Goal: Transaction & Acquisition: Book appointment/travel/reservation

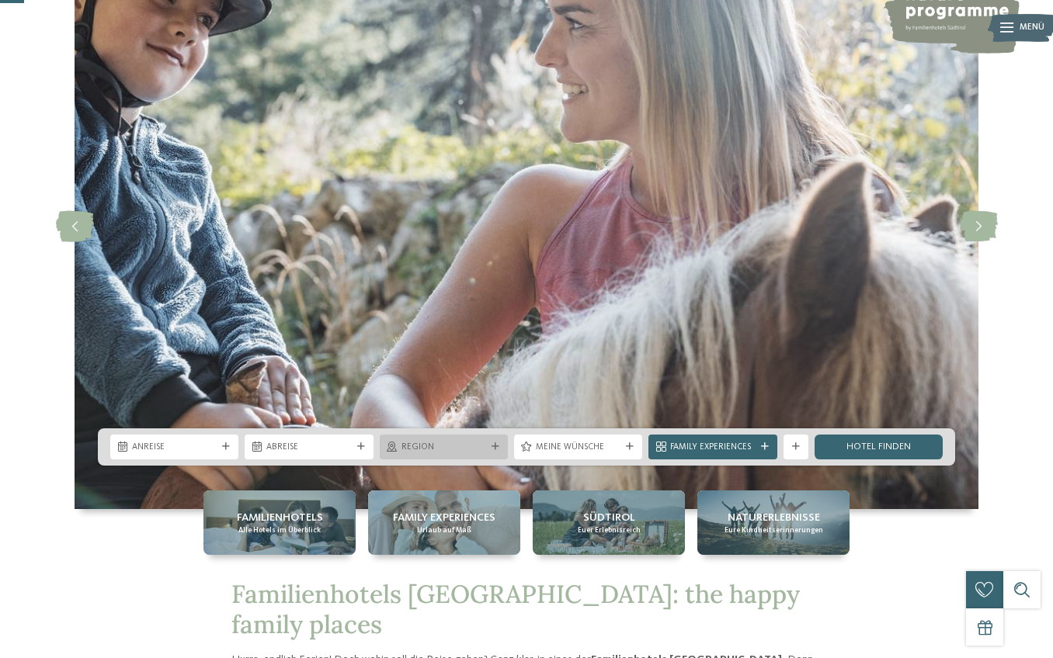
click at [453, 444] on span "Region" at bounding box center [443, 448] width 85 height 12
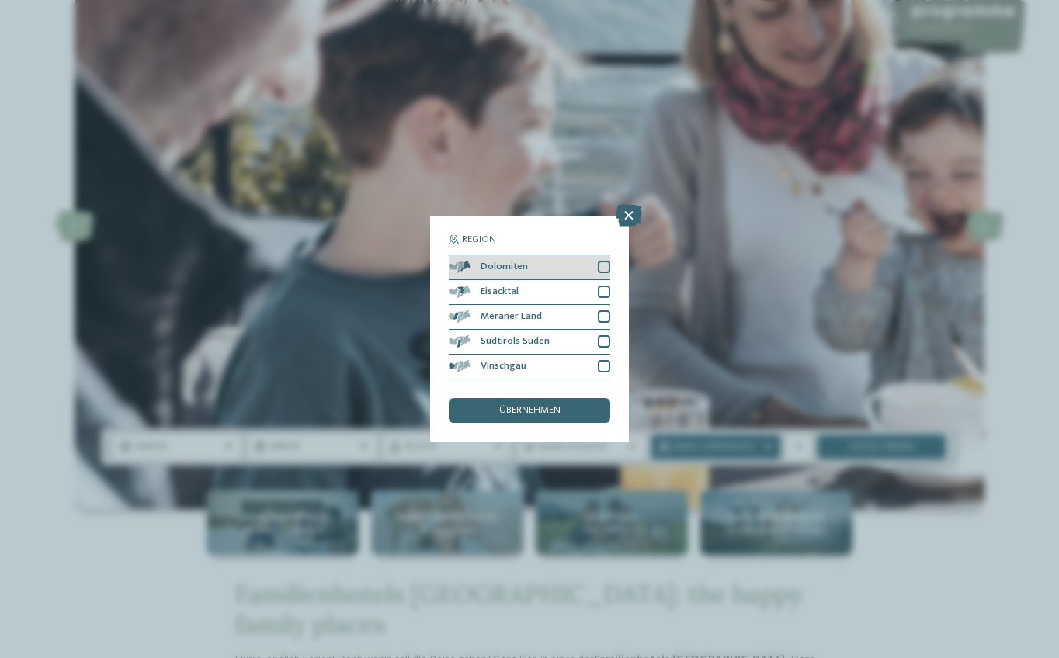
click at [608, 261] on div at bounding box center [604, 267] width 12 height 12
click at [606, 286] on div at bounding box center [604, 292] width 12 height 12
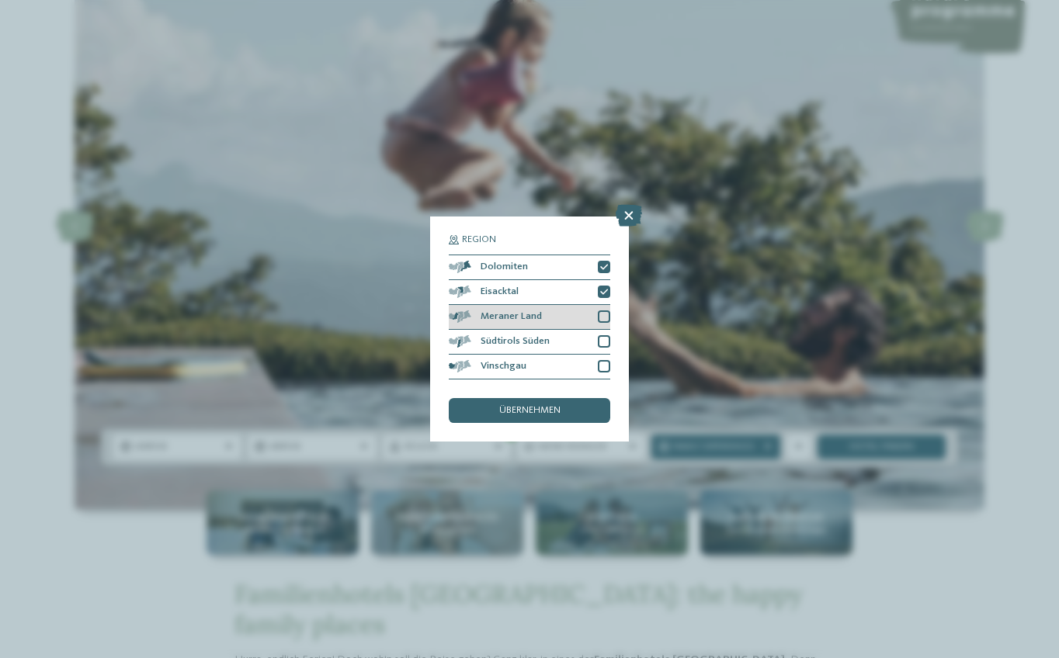
click at [606, 305] on div "Meraner Land" at bounding box center [530, 317] width 162 height 25
click at [599, 335] on div at bounding box center [604, 341] width 12 height 12
click at [599, 360] on div at bounding box center [604, 366] width 12 height 12
click at [578, 398] on div "übernehmen" at bounding box center [530, 410] width 162 height 25
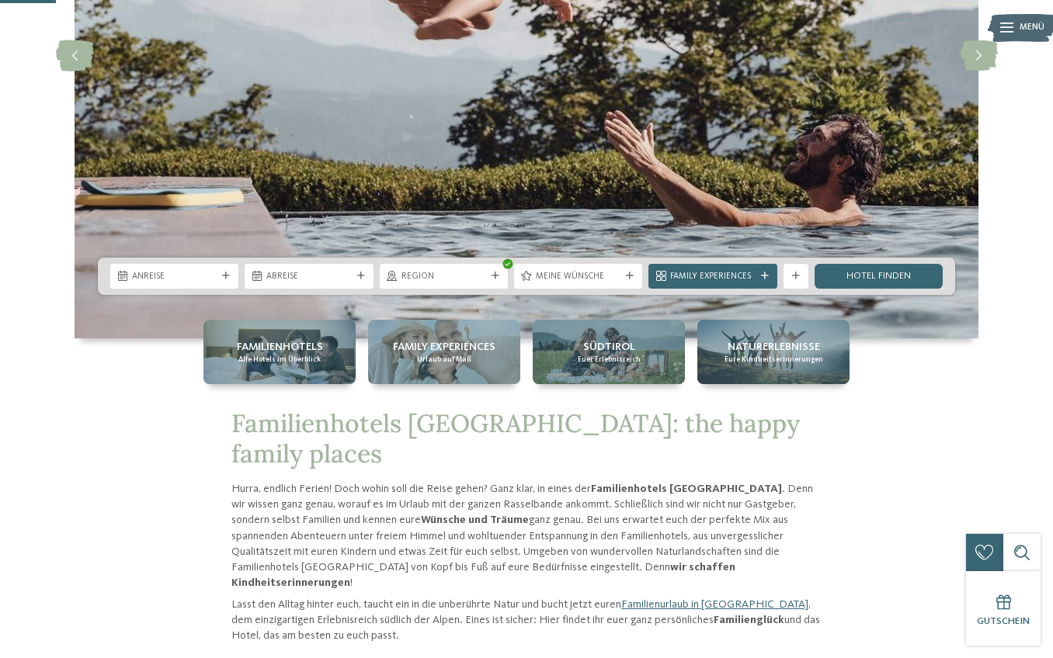
scroll to position [301, 0]
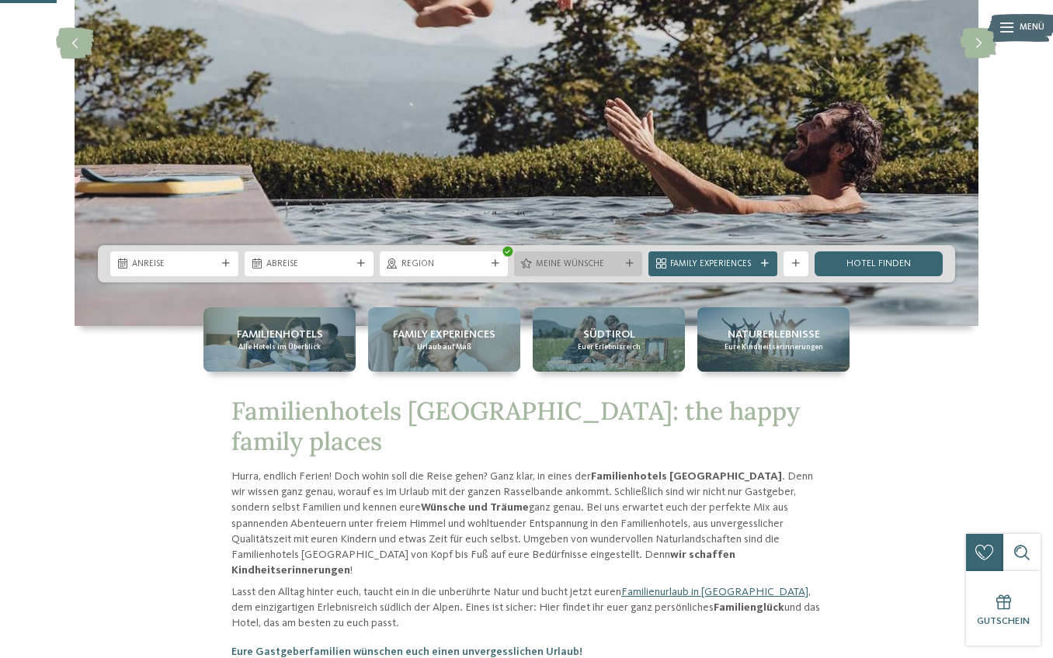
click at [610, 267] on span "Meine Wünsche" at bounding box center [578, 265] width 85 height 12
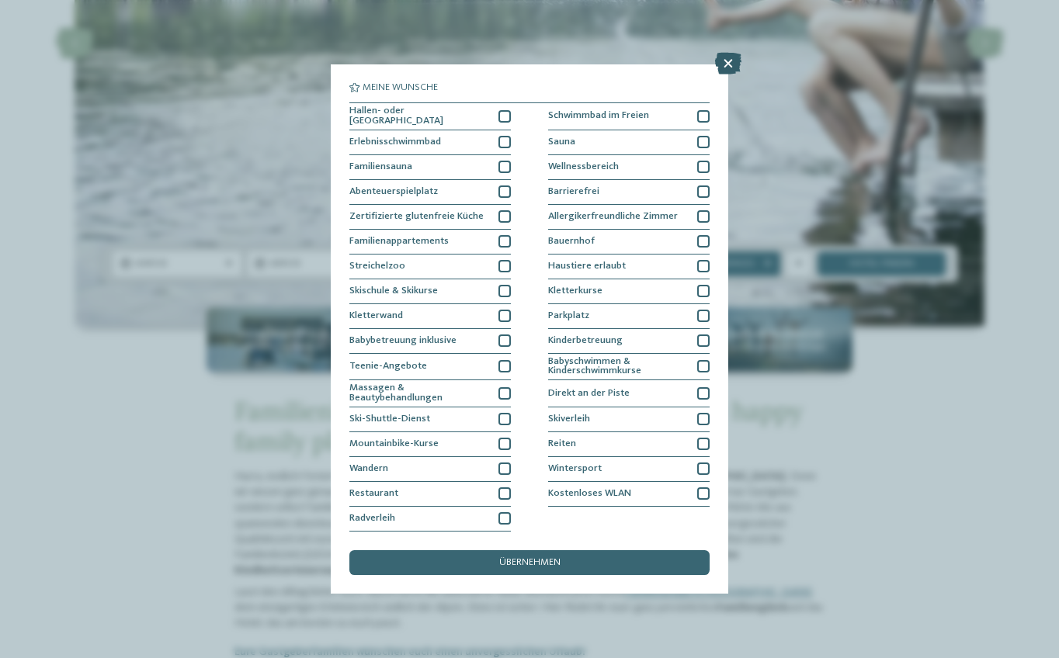
click at [729, 57] on icon at bounding box center [728, 64] width 26 height 22
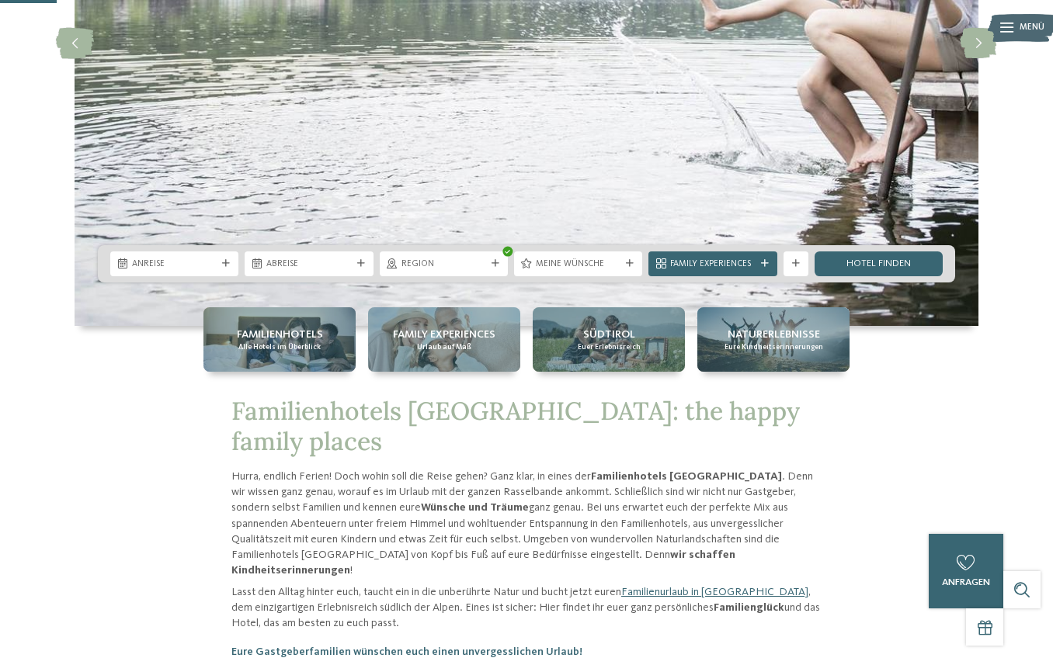
click at [184, 266] on span "Anreise" at bounding box center [174, 265] width 85 height 12
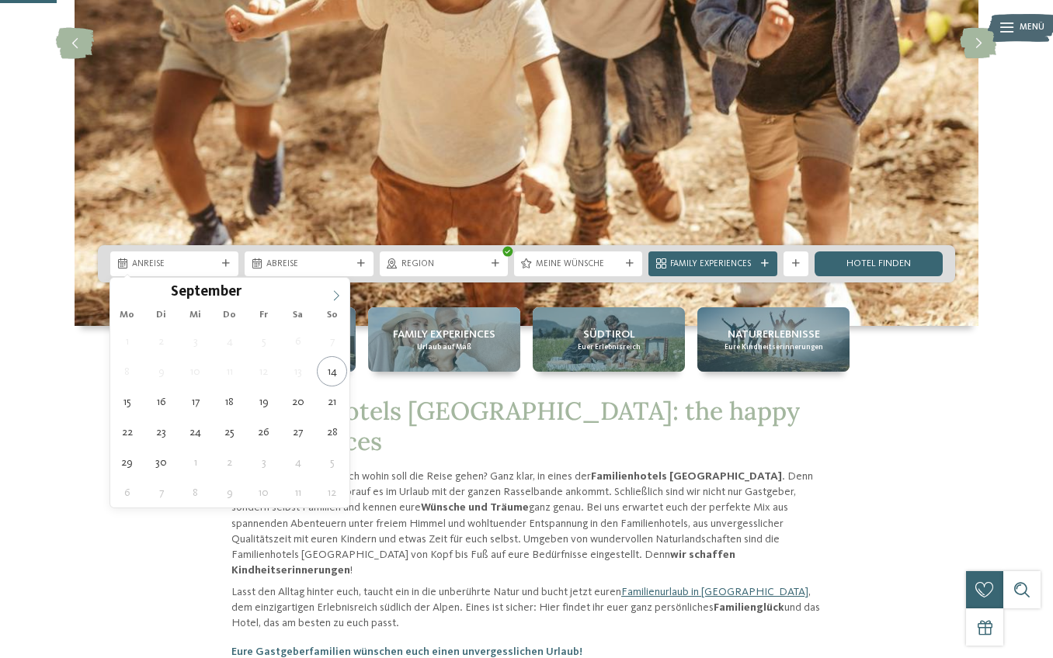
click at [338, 294] on icon at bounding box center [336, 295] width 11 height 11
type div "20.10.2025"
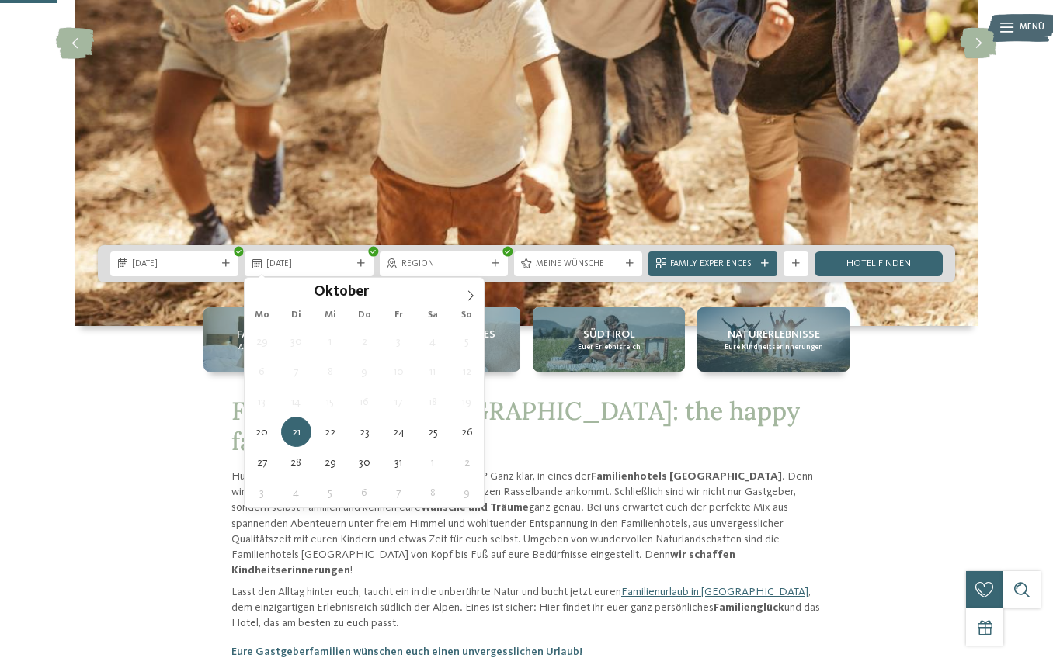
type div "26.10.2025"
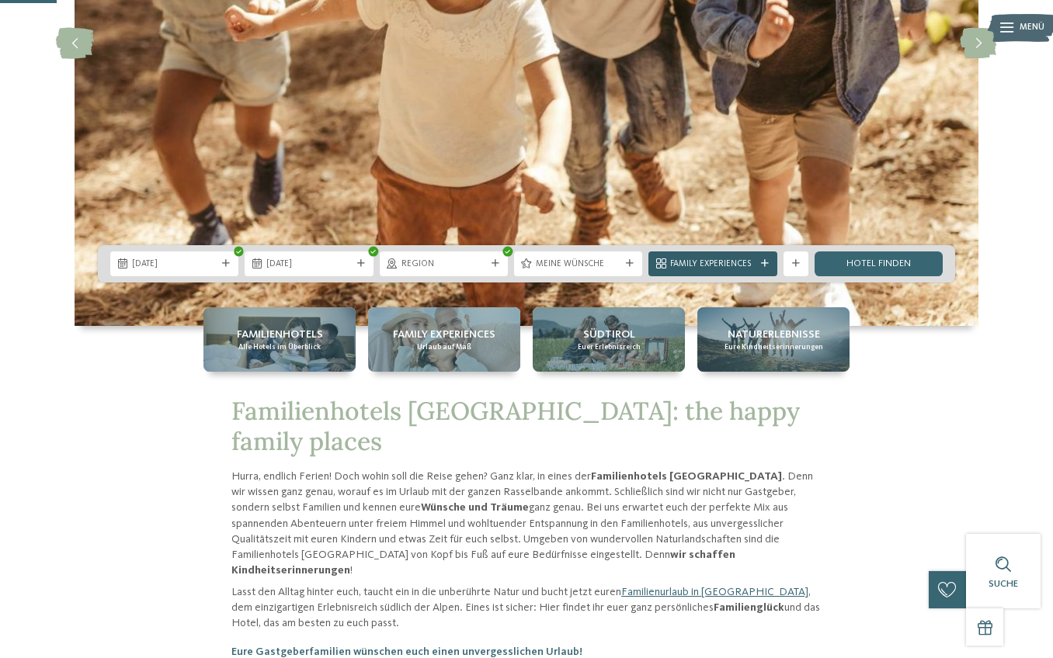
click at [710, 266] on span "Family Experiences" at bounding box center [712, 265] width 85 height 12
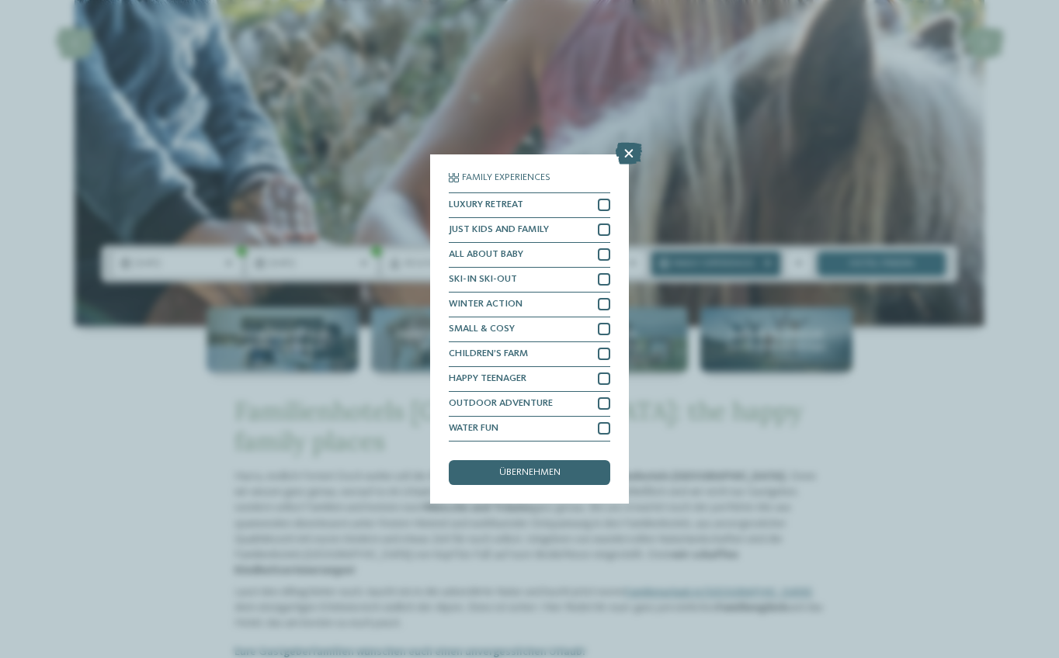
click at [710, 266] on div "Family Experiences LUXURY RETREAT JUST KIDS AND FAMILY" at bounding box center [529, 329] width 1059 height 658
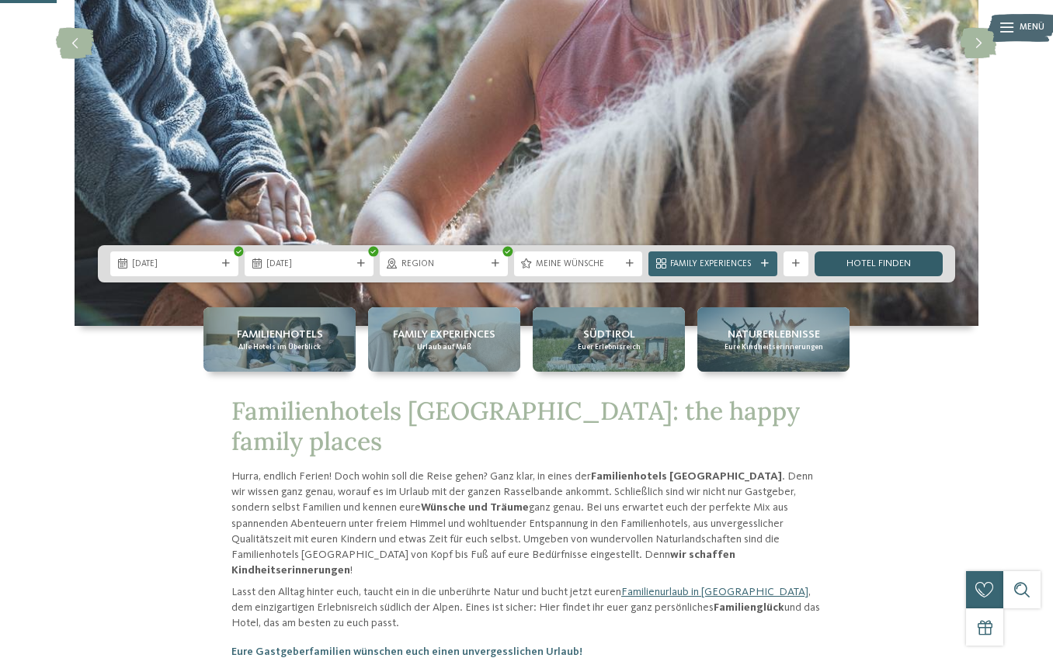
click at [880, 266] on link "Hotel finden" at bounding box center [878, 264] width 128 height 25
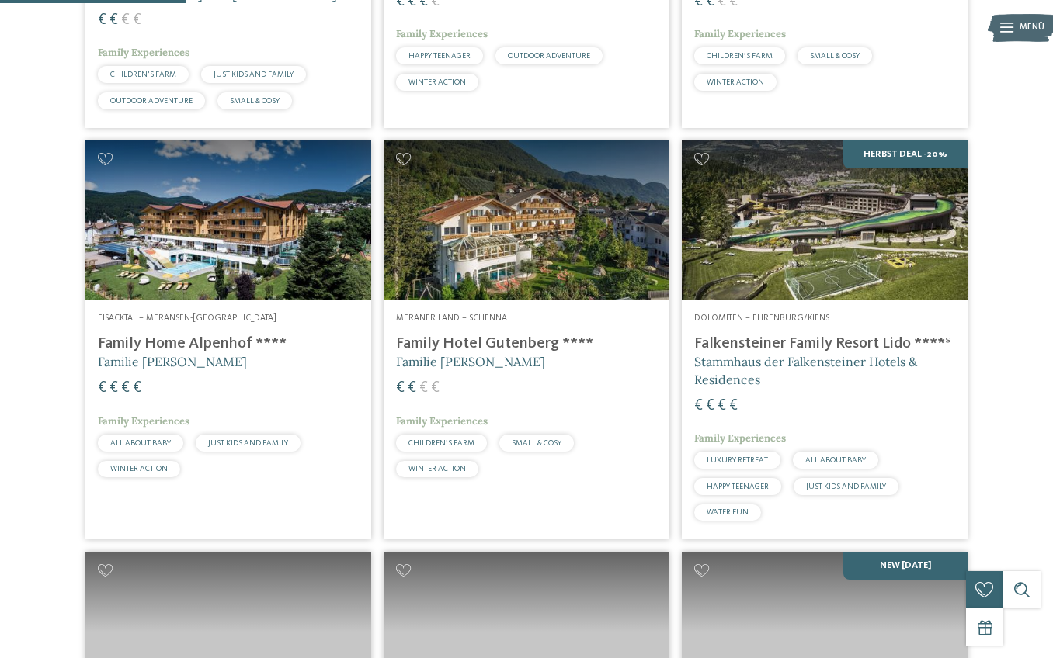
scroll to position [822, 0]
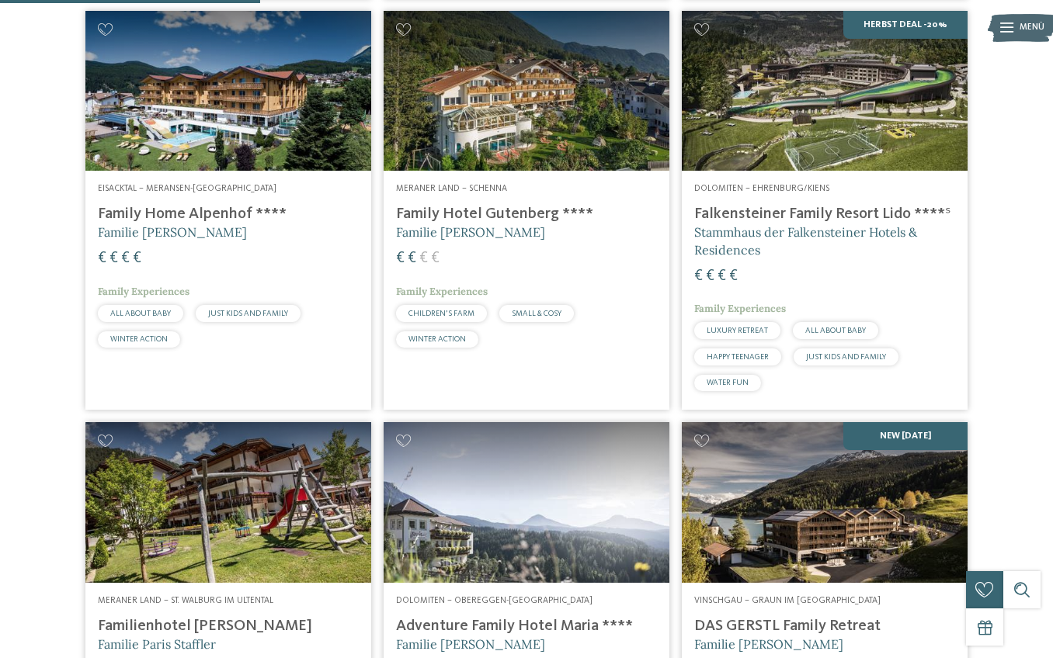
click at [199, 193] on span "Eisacktal – Meransen-[GEOGRAPHIC_DATA]" at bounding box center [187, 188] width 179 height 9
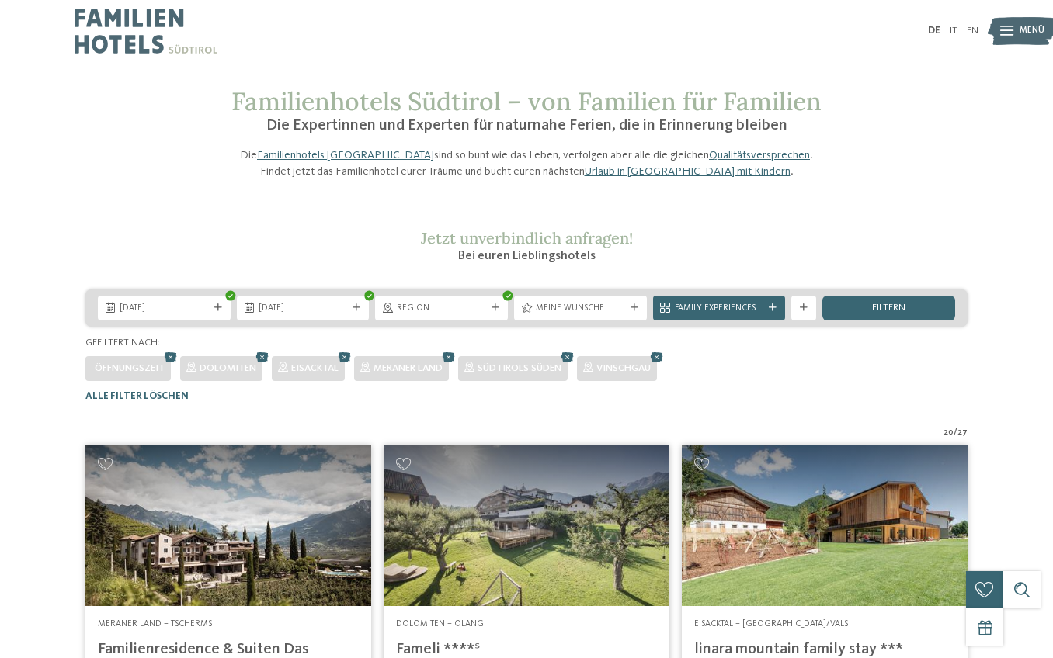
scroll to position [0, 0]
click at [894, 314] on span "filtern" at bounding box center [888, 309] width 33 height 10
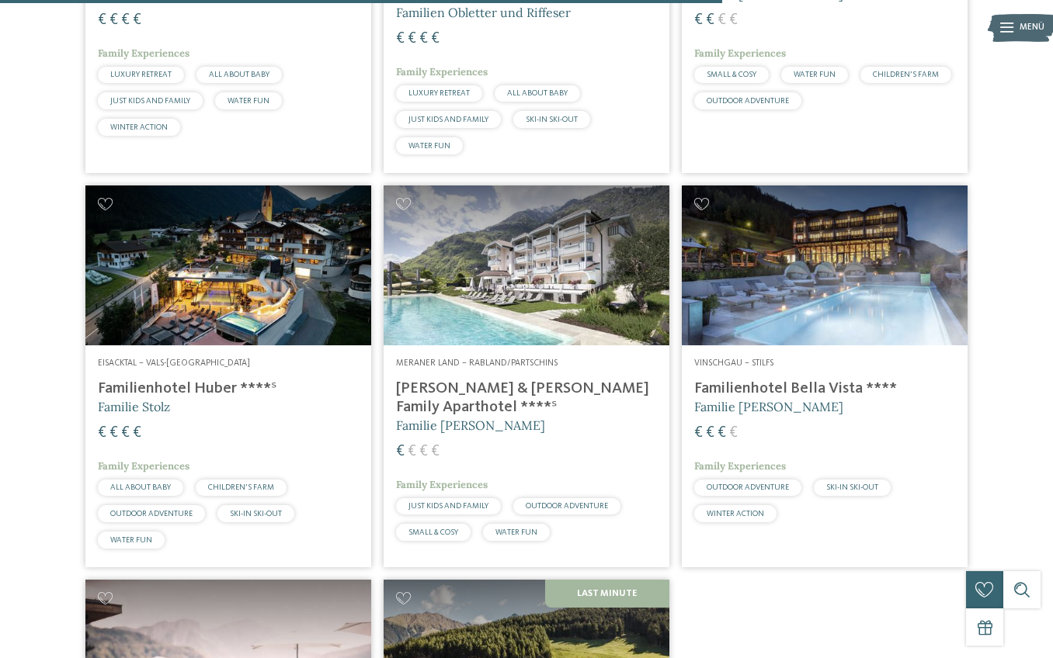
scroll to position [2283, 0]
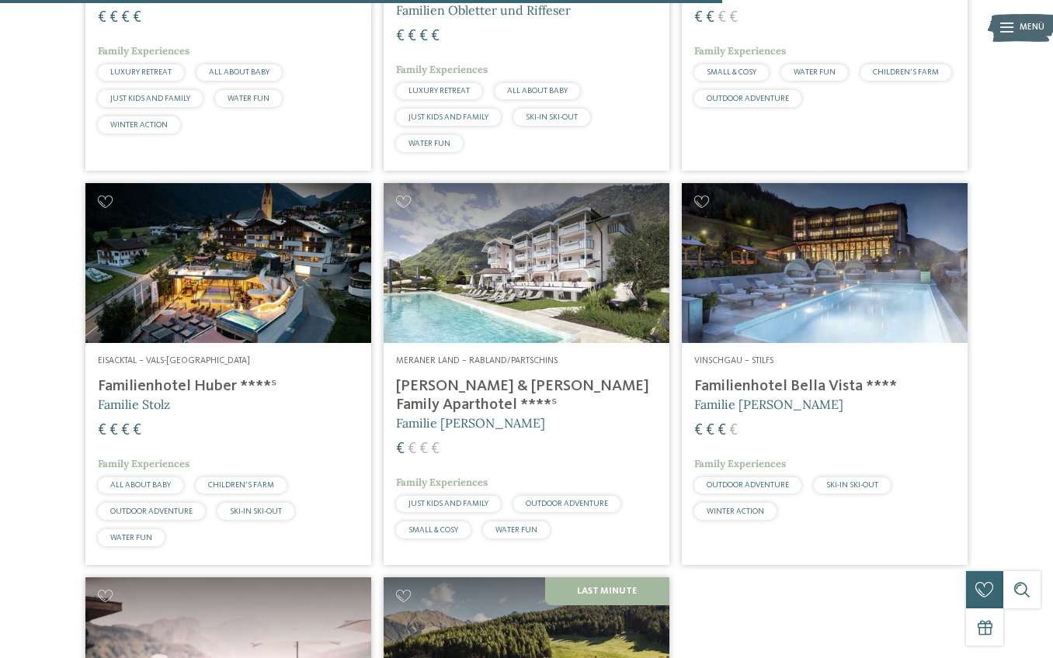
click at [794, 318] on img at bounding box center [825, 263] width 286 height 161
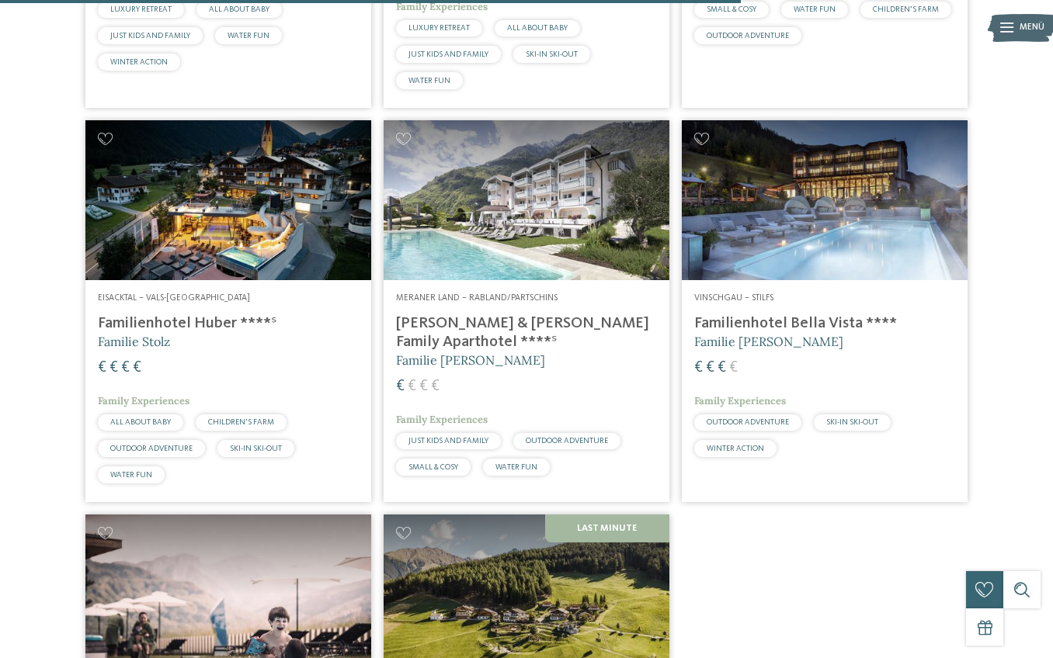
scroll to position [2342, 0]
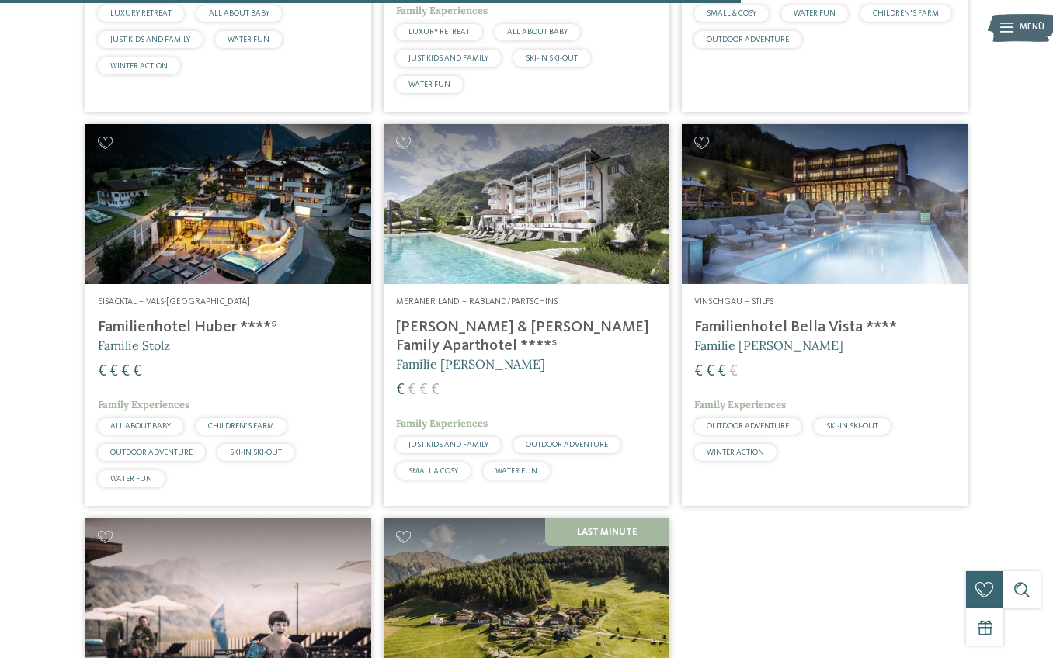
click at [509, 268] on img at bounding box center [527, 204] width 286 height 161
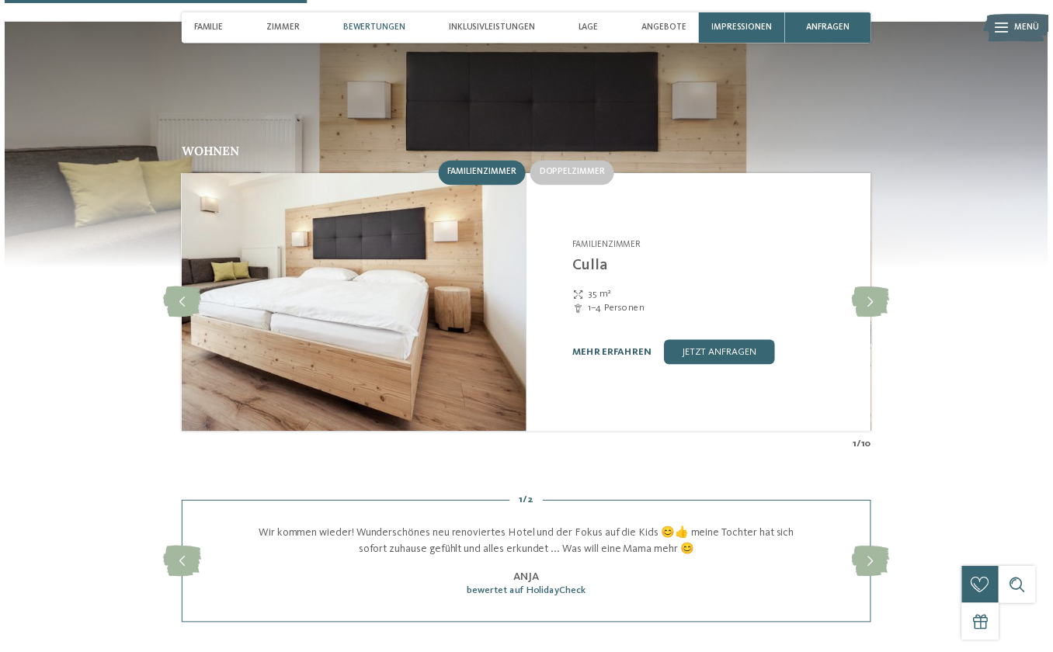
scroll to position [1141, 0]
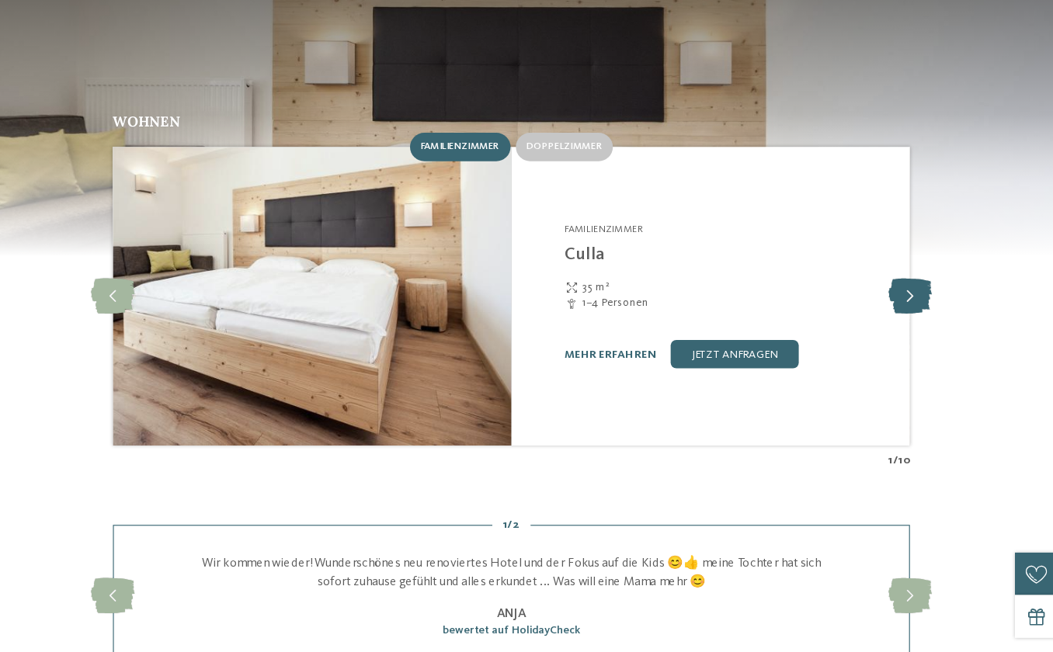
click at [856, 326] on icon at bounding box center [875, 341] width 38 height 31
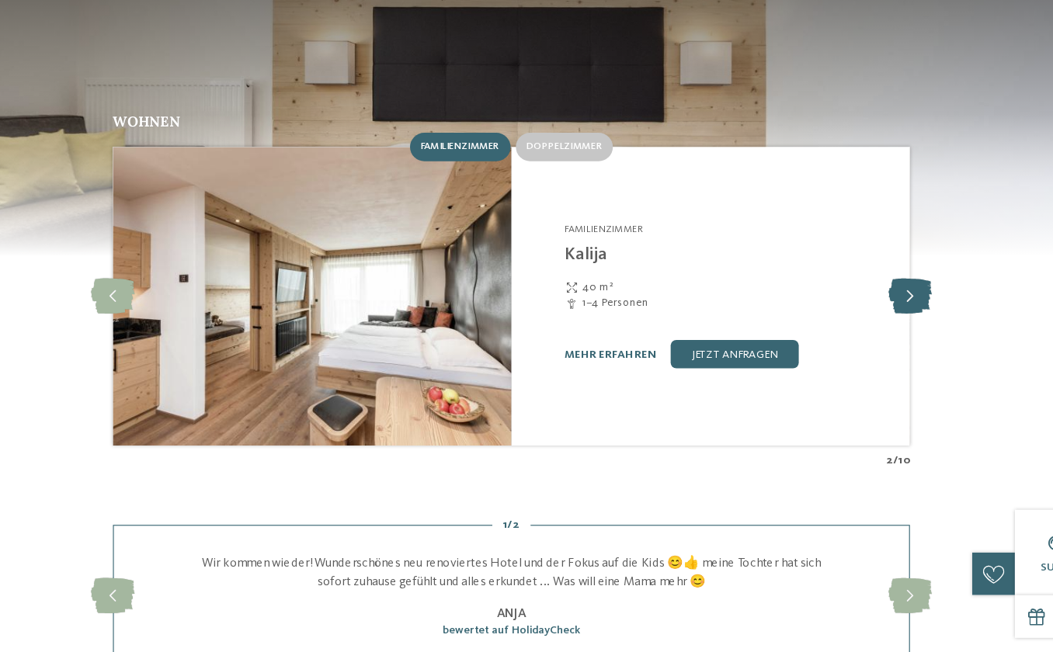
click at [856, 326] on icon at bounding box center [875, 341] width 38 height 31
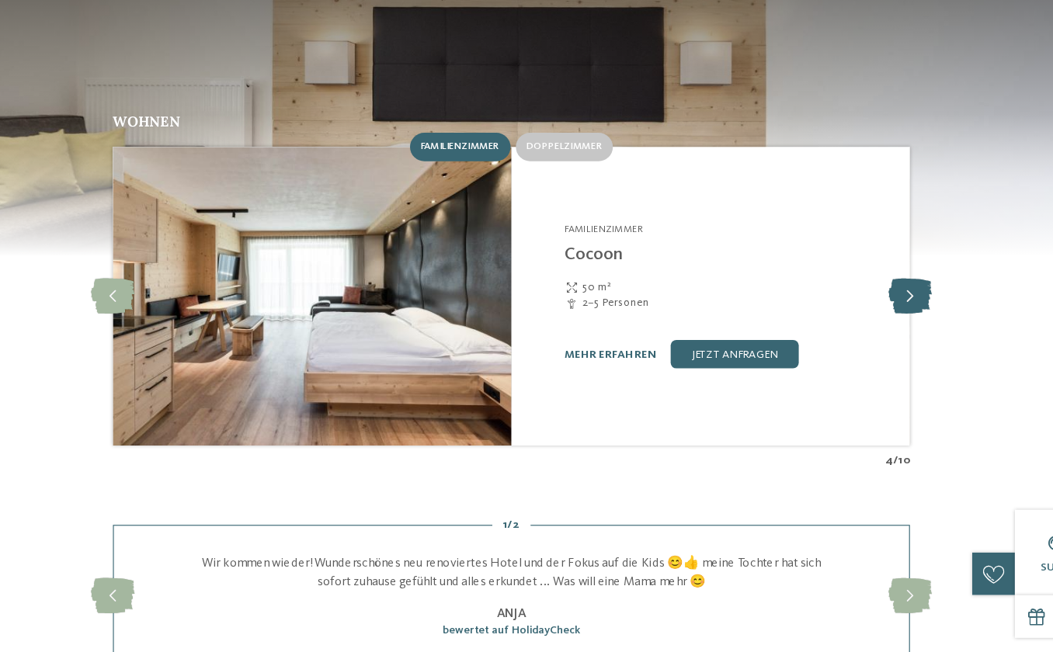
click at [856, 326] on icon at bounding box center [875, 341] width 38 height 31
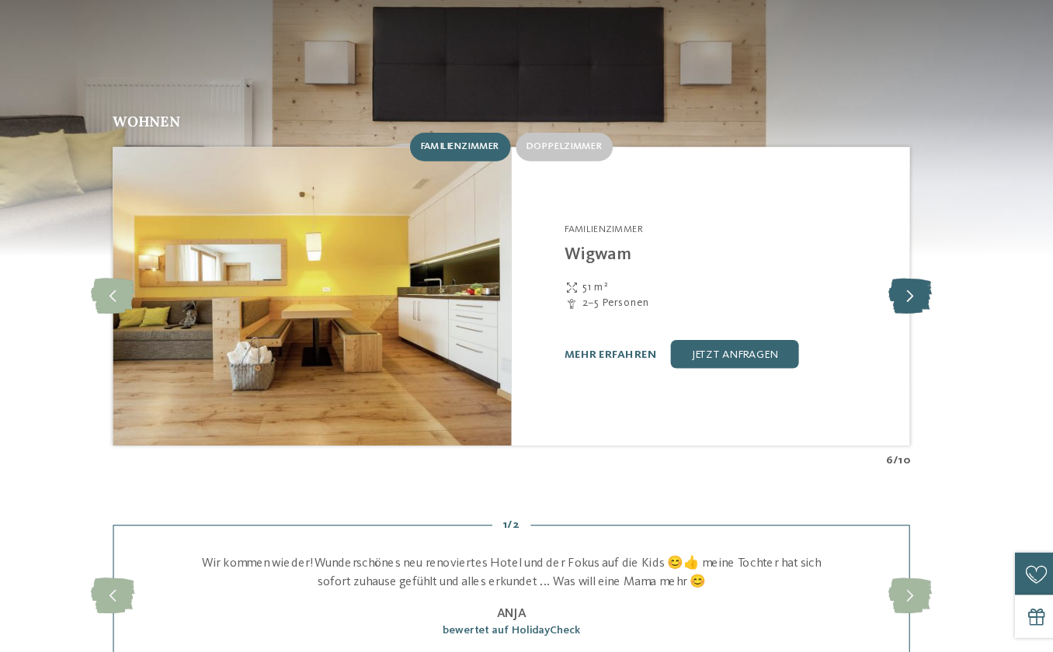
click at [856, 326] on icon at bounding box center [875, 341] width 38 height 31
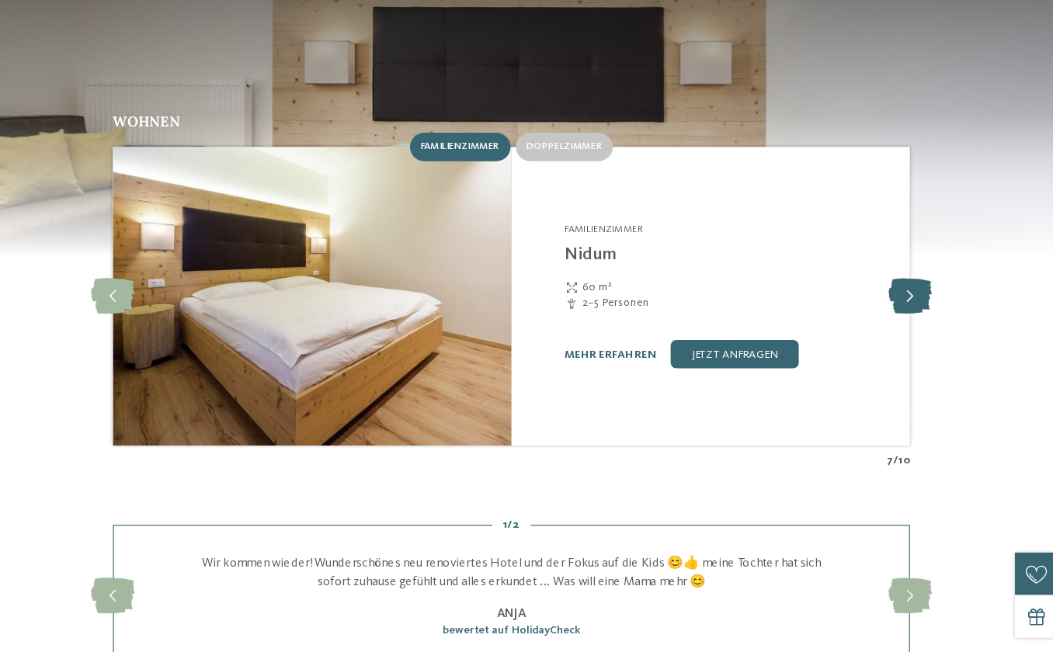
click at [856, 326] on icon at bounding box center [875, 341] width 38 height 31
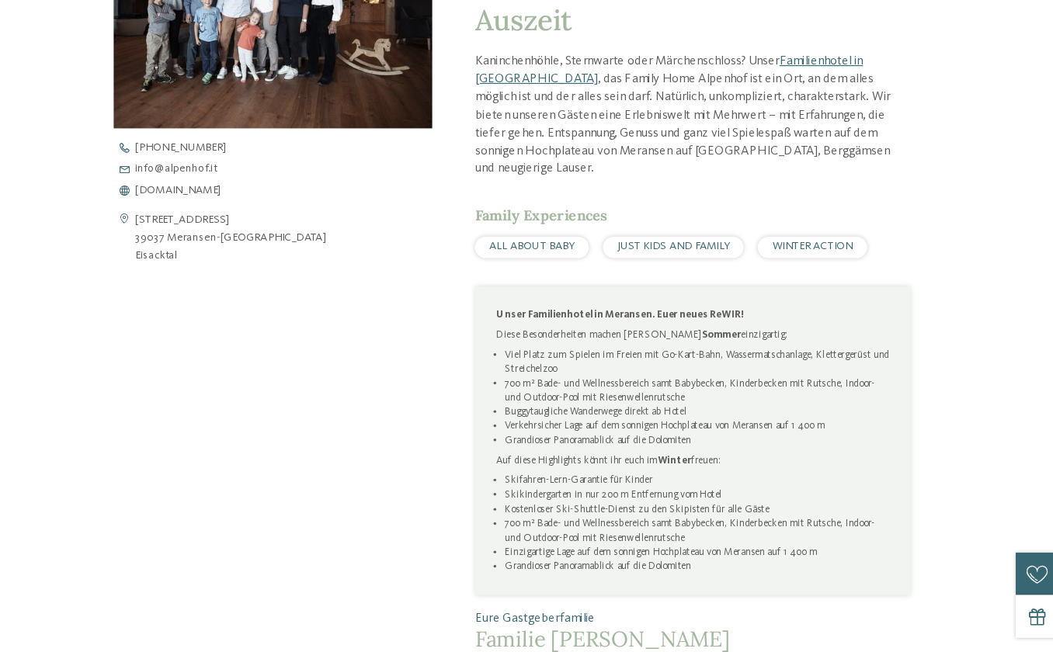
scroll to position [479, 0]
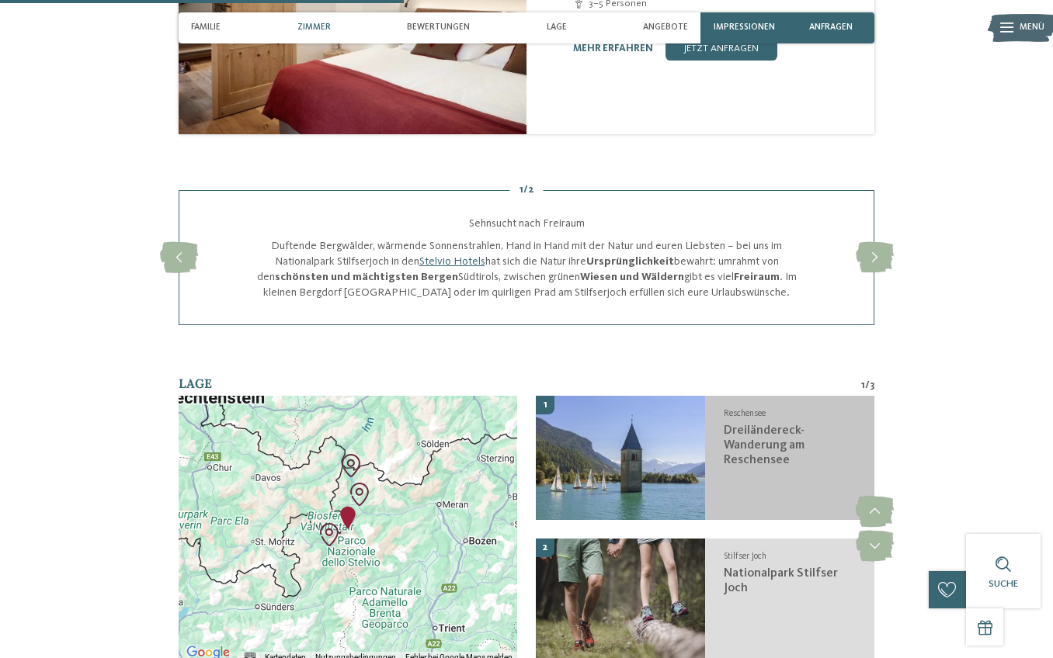
scroll to position [1471, 1]
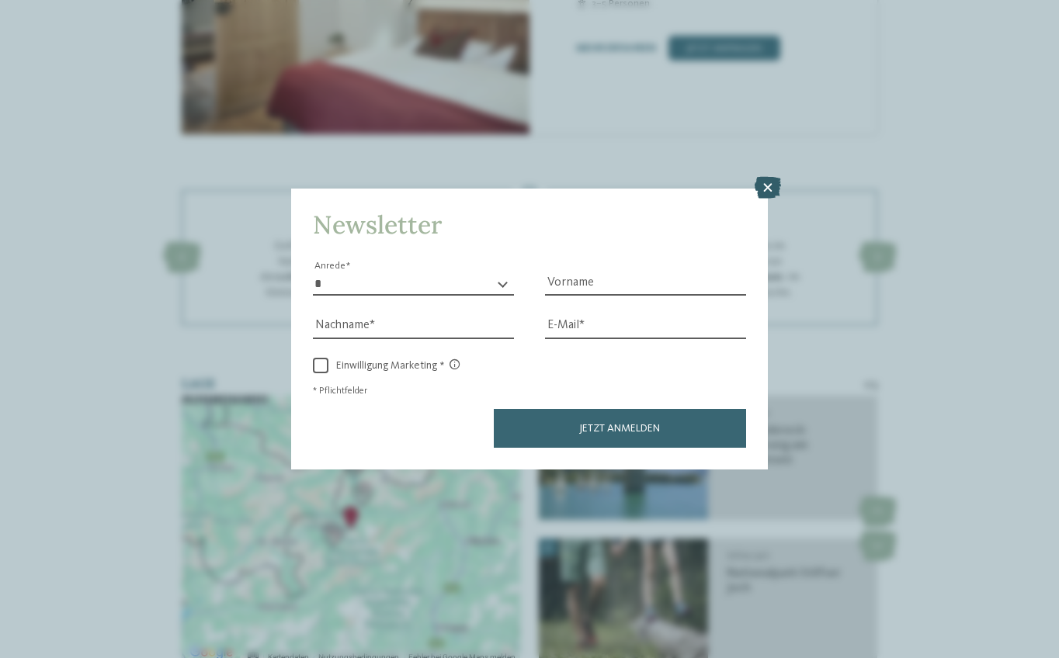
click at [766, 177] on icon at bounding box center [768, 188] width 26 height 22
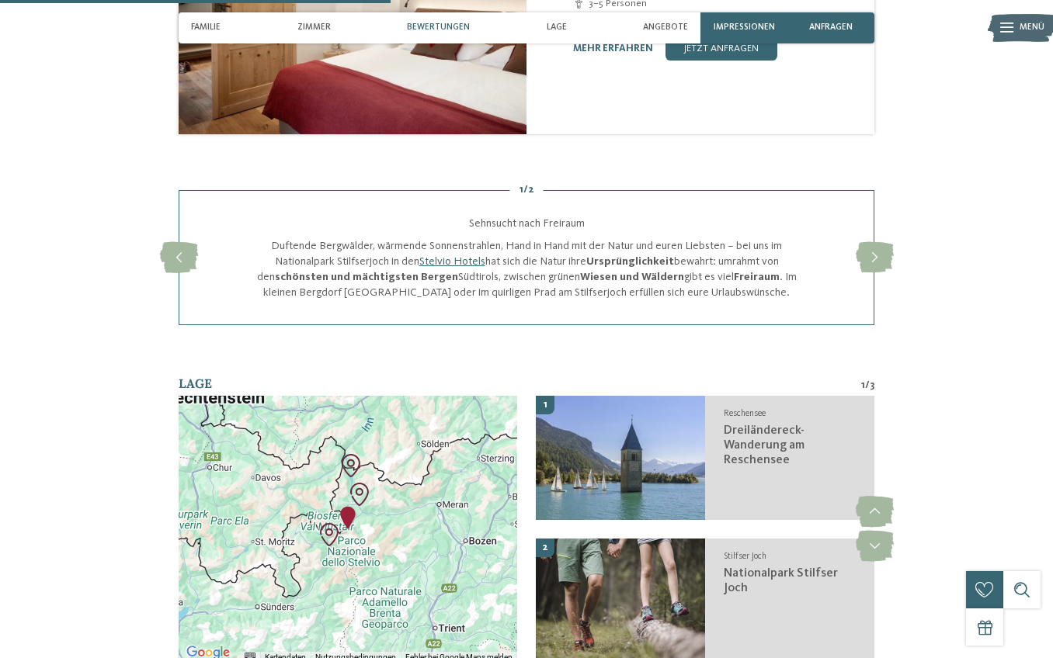
scroll to position [1121, 0]
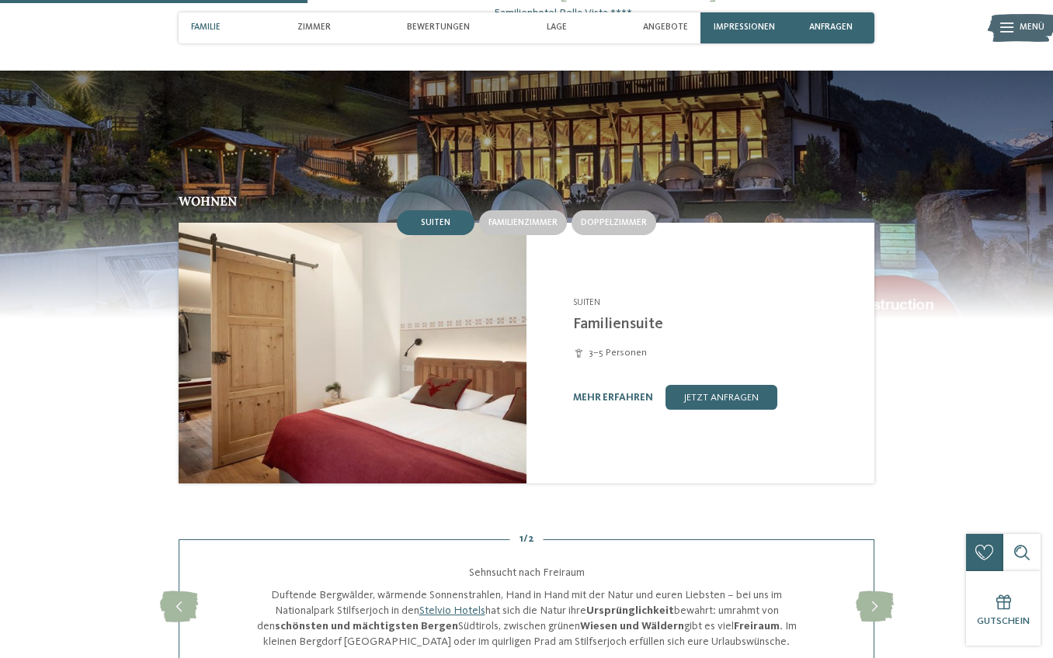
click at [422, 211] on div "Suiten" at bounding box center [436, 222] width 78 height 25
click at [523, 218] on span "Familienzimmer" at bounding box center [522, 222] width 69 height 9
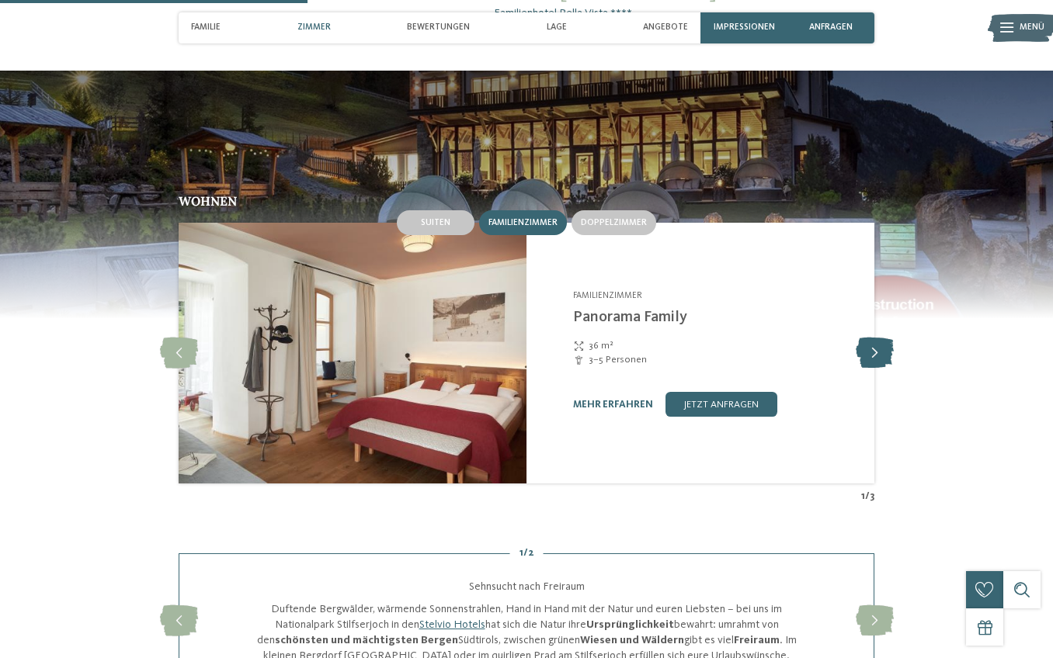
click at [883, 344] on icon at bounding box center [875, 353] width 38 height 31
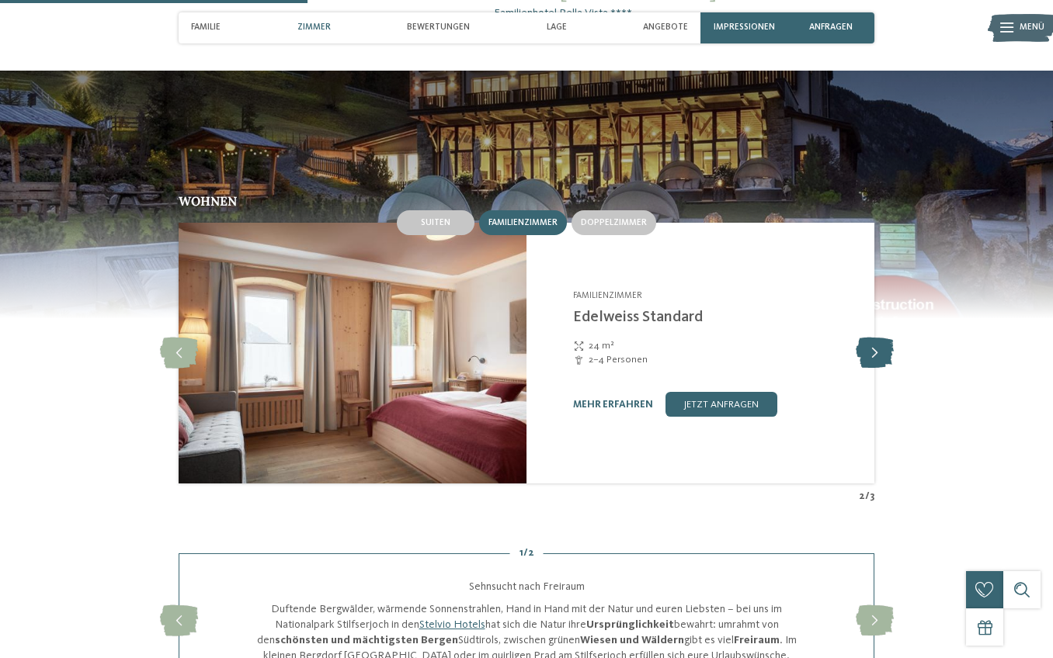
click at [884, 343] on icon at bounding box center [875, 353] width 38 height 31
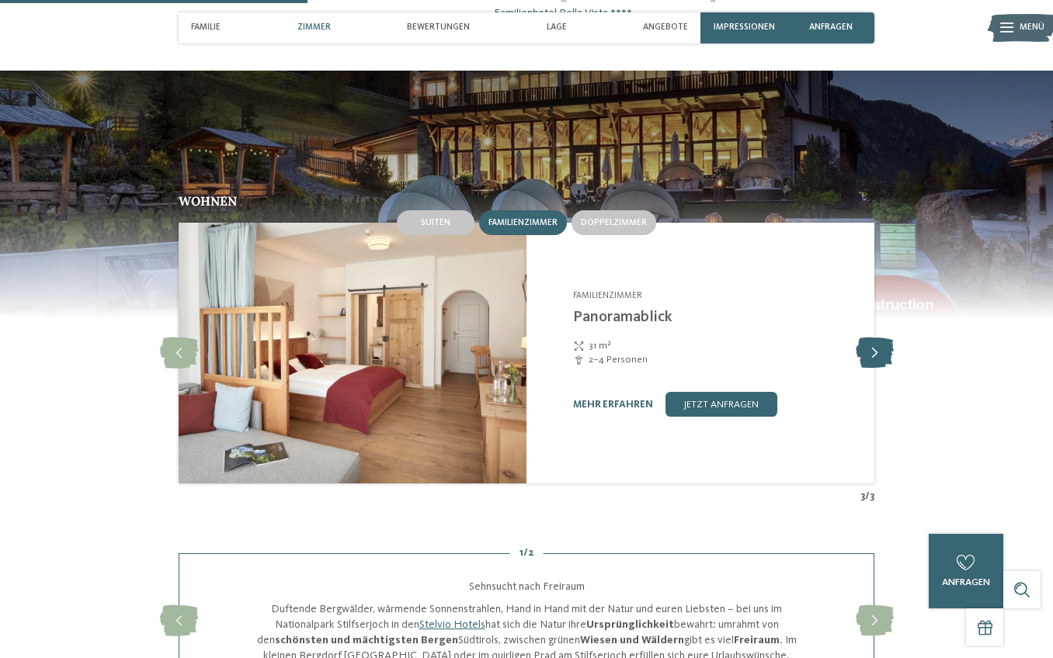
click at [884, 343] on icon at bounding box center [875, 353] width 38 height 31
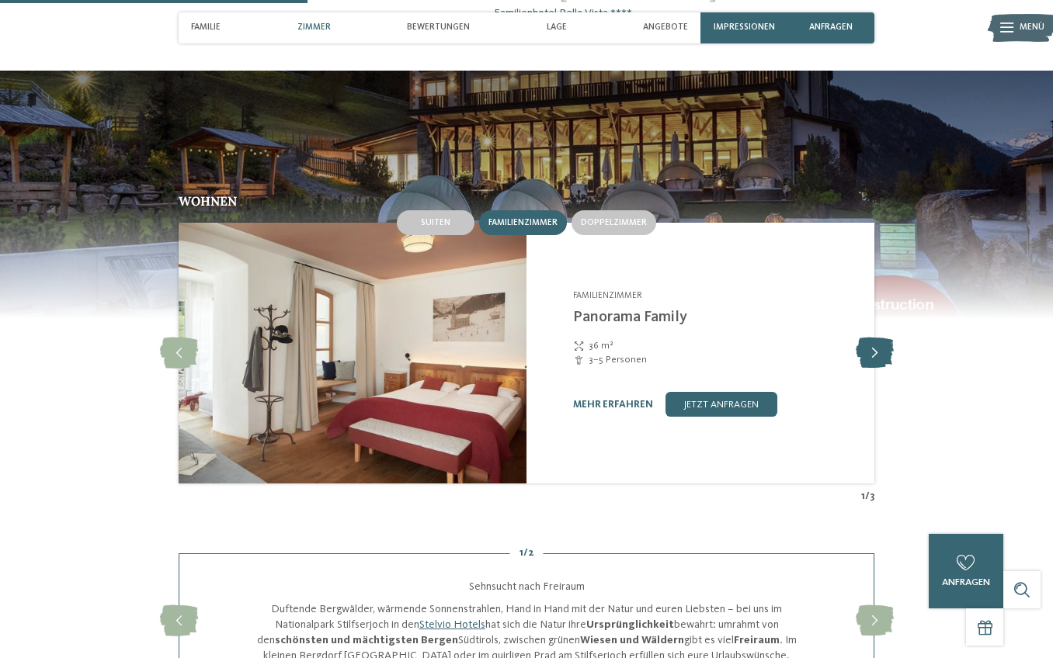
click at [884, 343] on icon at bounding box center [875, 353] width 38 height 31
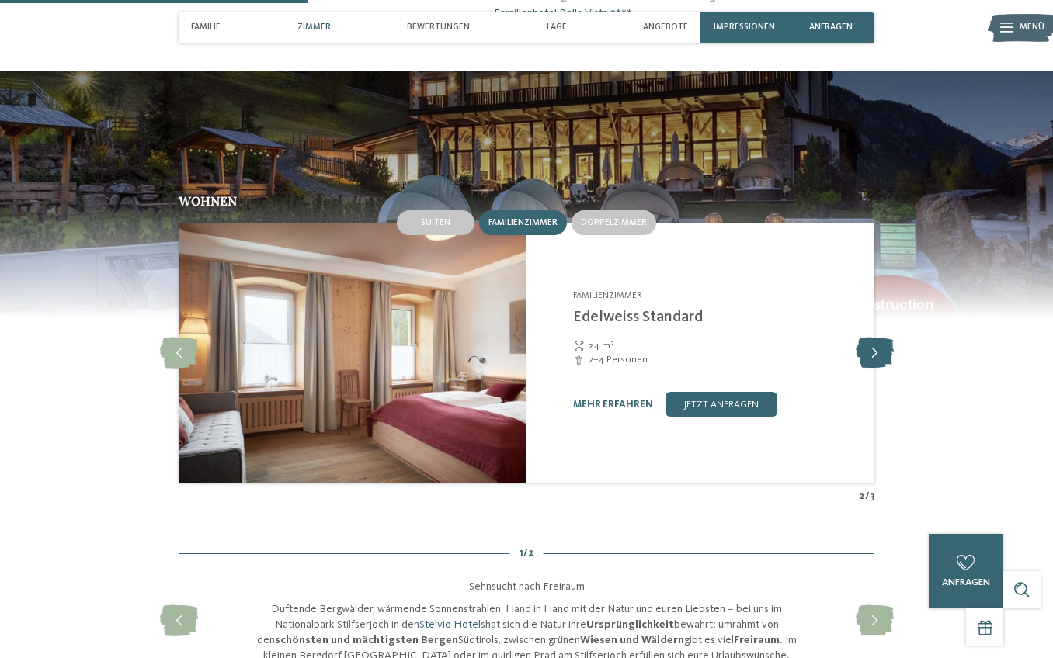
click at [884, 343] on icon at bounding box center [875, 353] width 38 height 31
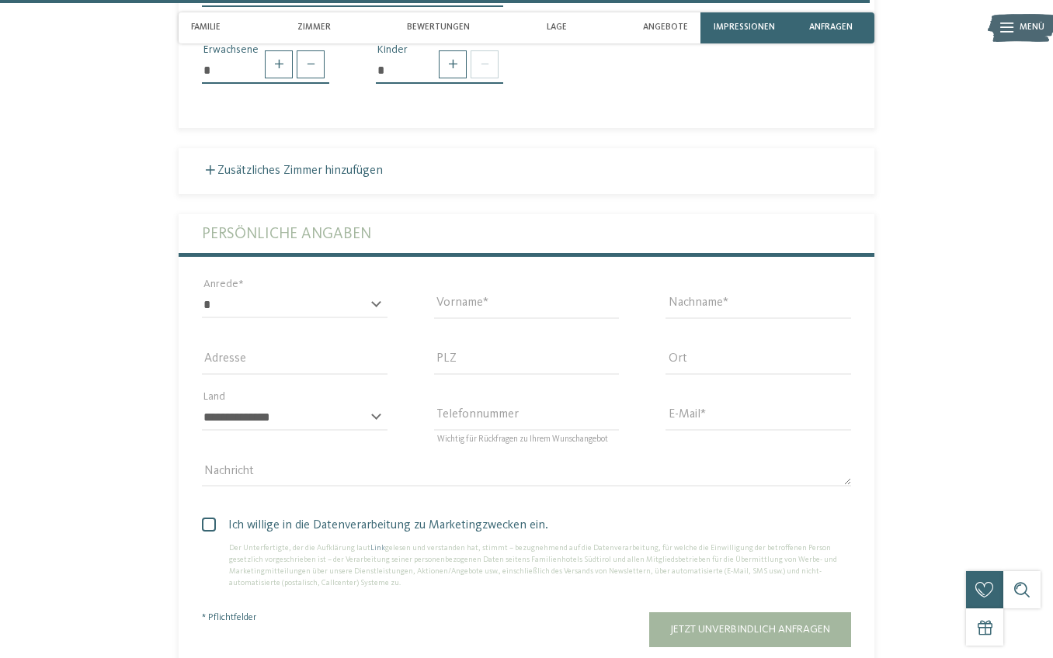
scroll to position [3246, 0]
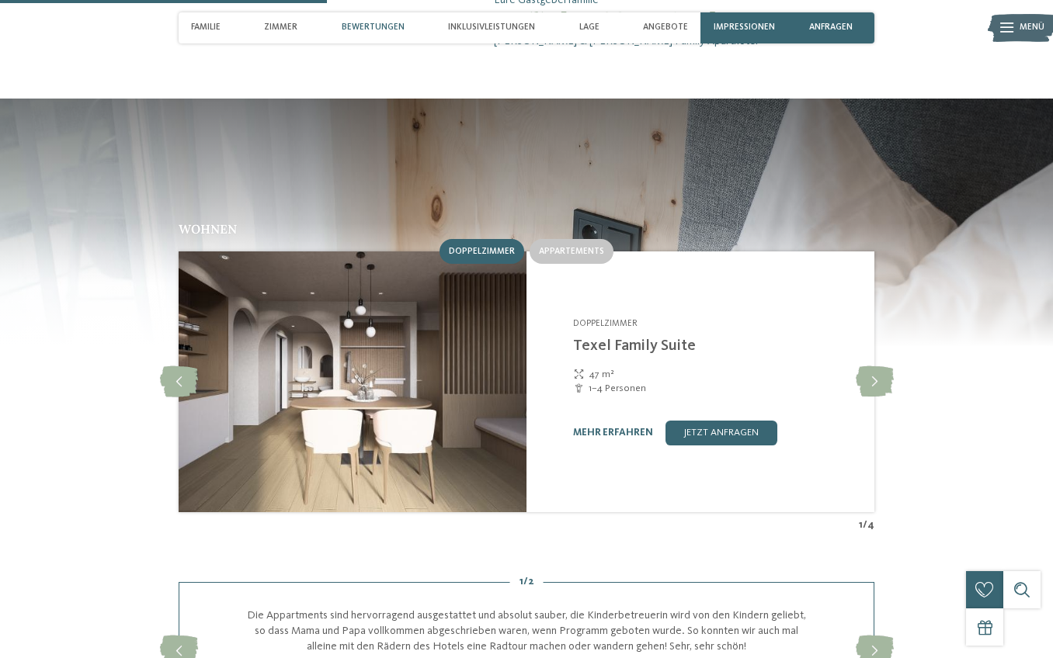
scroll to position [1320, 0]
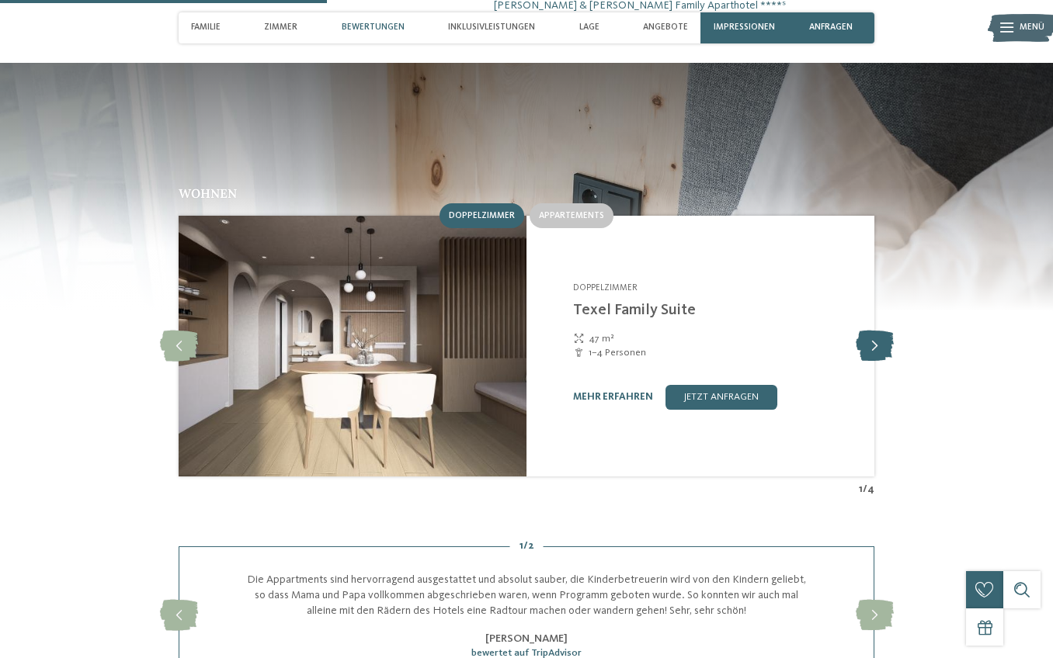
click at [872, 331] on icon at bounding box center [875, 346] width 38 height 31
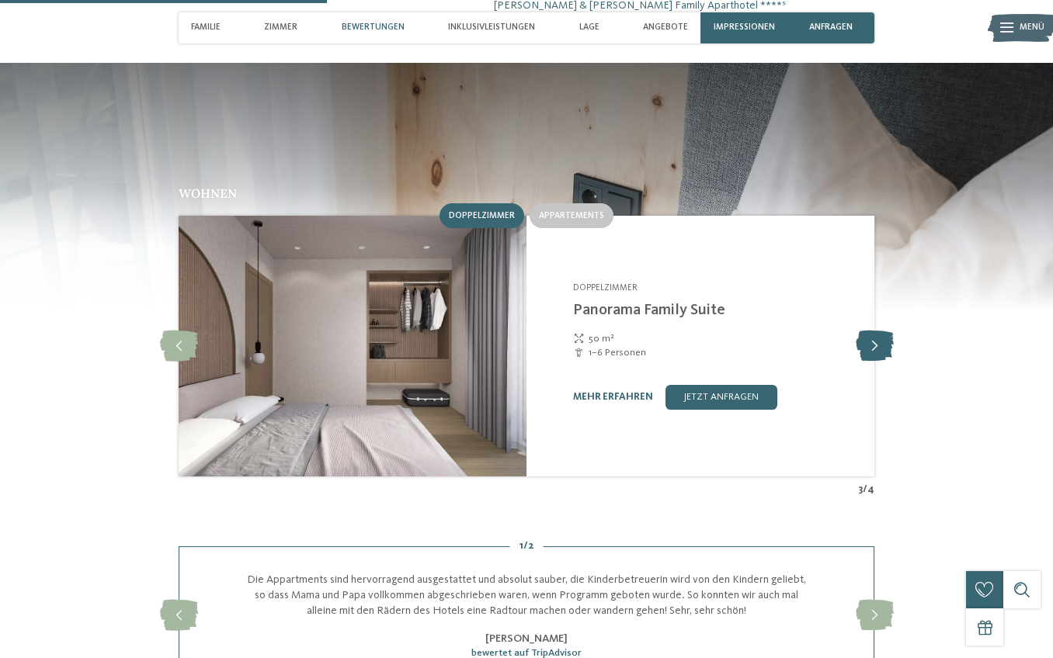
click at [873, 331] on icon at bounding box center [875, 346] width 38 height 31
click at [880, 331] on icon at bounding box center [875, 346] width 38 height 31
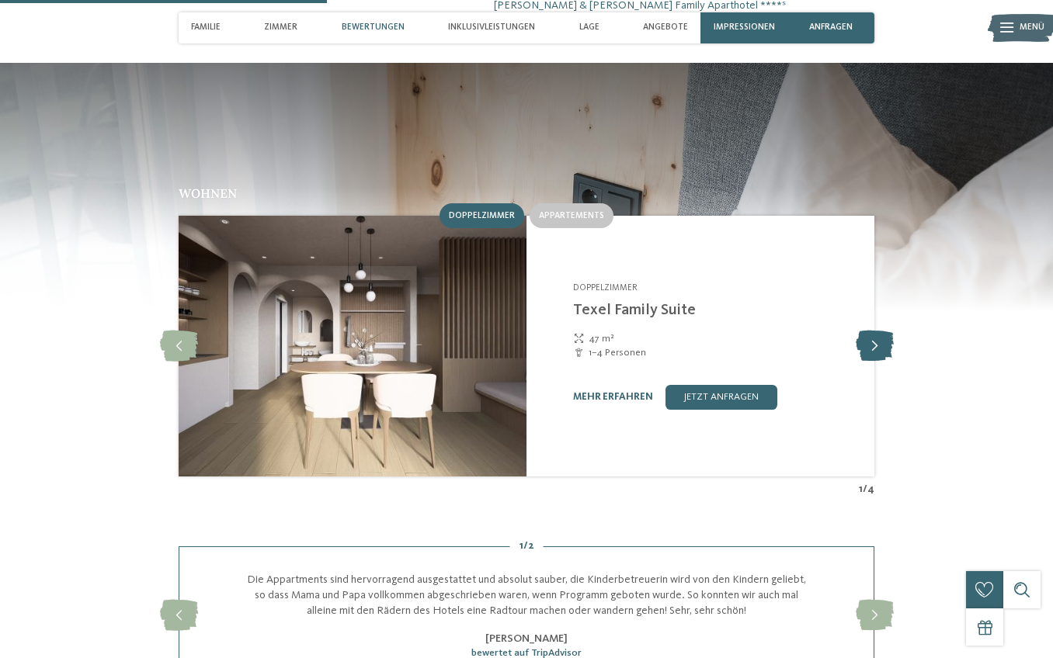
click at [880, 331] on icon at bounding box center [875, 346] width 38 height 31
click at [417, 295] on img at bounding box center [353, 346] width 348 height 261
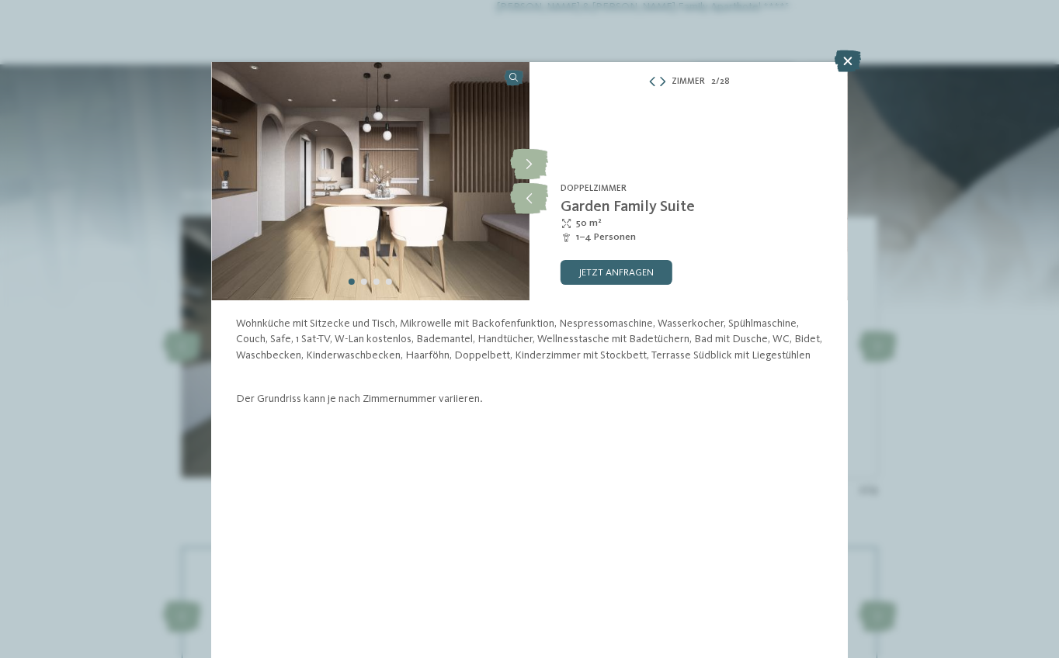
click at [846, 63] on icon at bounding box center [848, 61] width 26 height 22
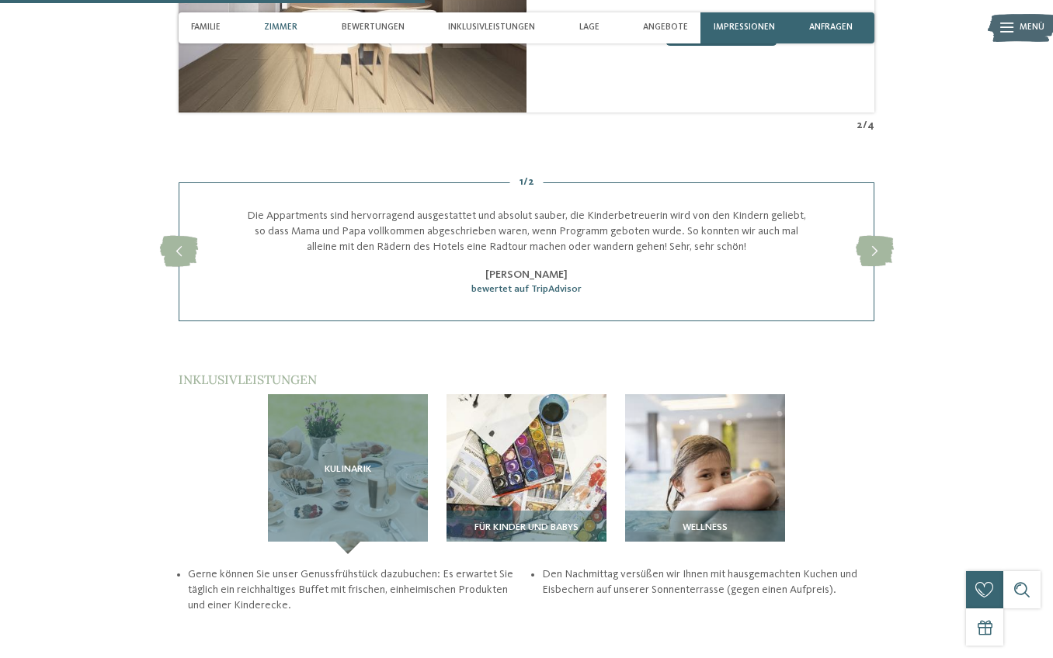
scroll to position [1678, 0]
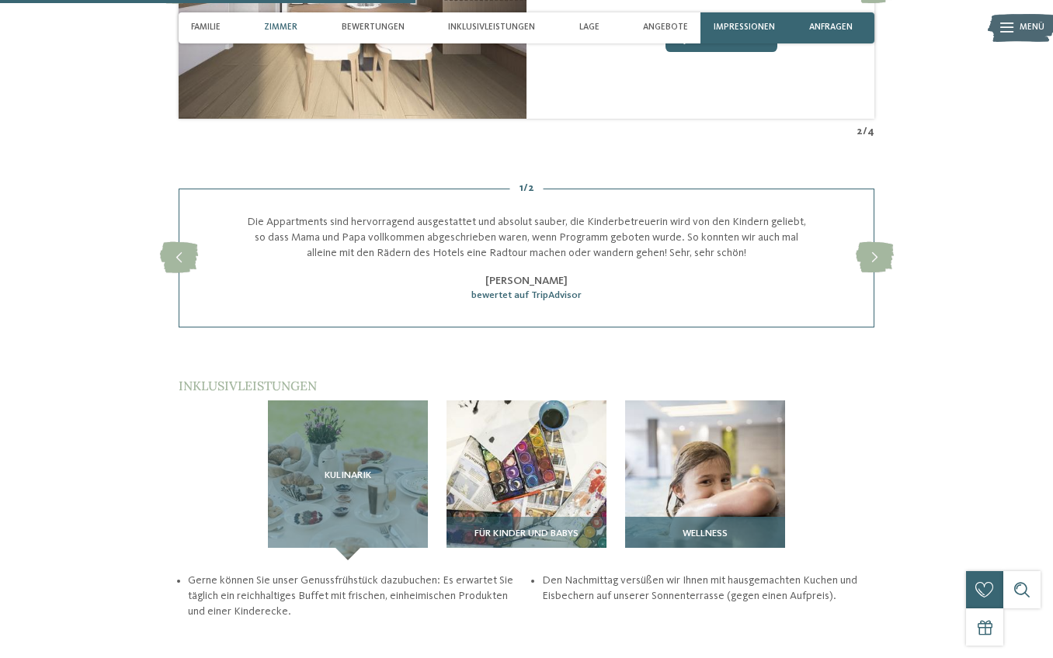
click at [738, 401] on img at bounding box center [705, 481] width 160 height 160
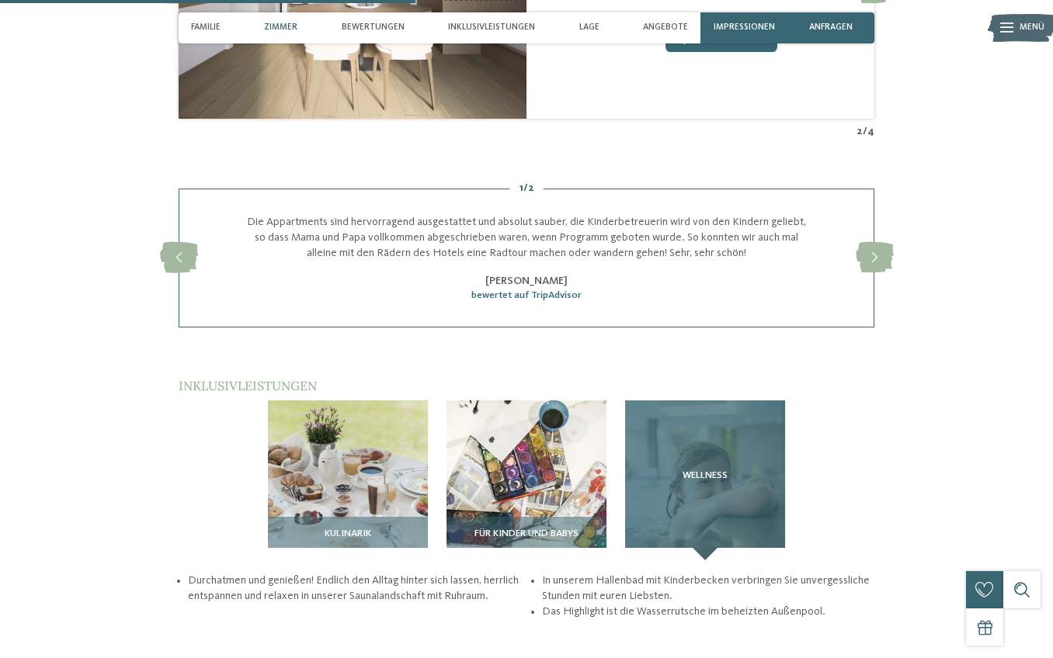
click at [711, 425] on div "Wellness" at bounding box center [705, 481] width 160 height 160
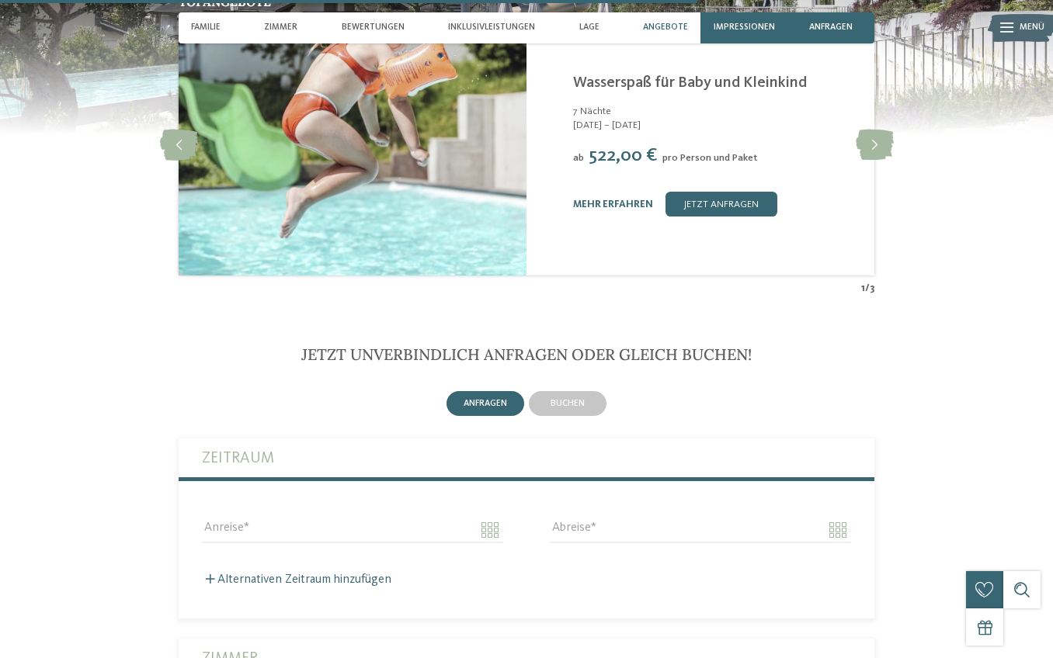
scroll to position [2815, 0]
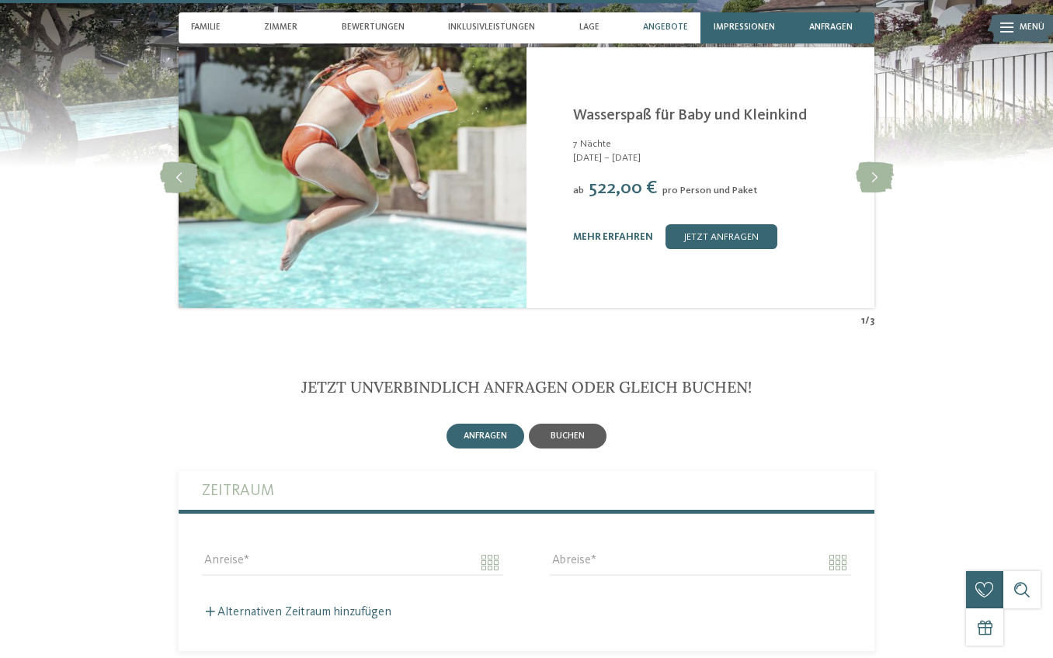
click at [578, 432] on span "buchen" at bounding box center [568, 436] width 34 height 9
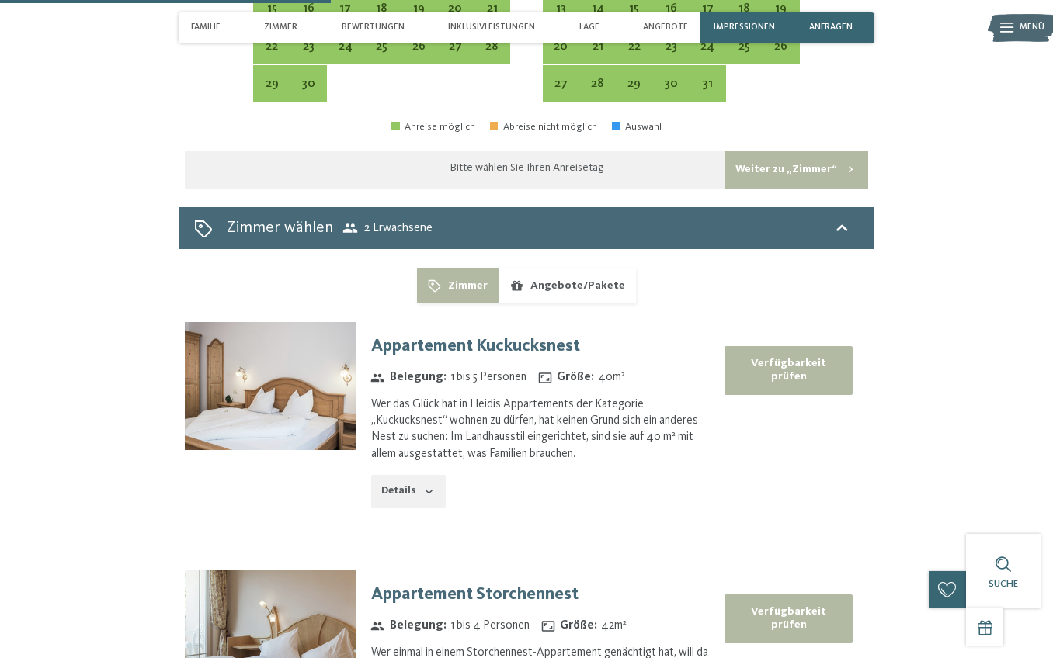
scroll to position [3698, 0]
